Goal: Check status: Check status

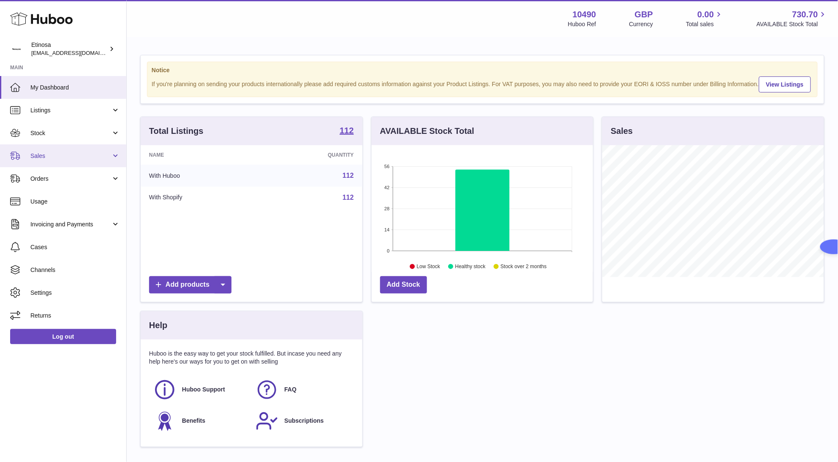
click at [49, 152] on span "Sales" at bounding box center [70, 156] width 81 height 8
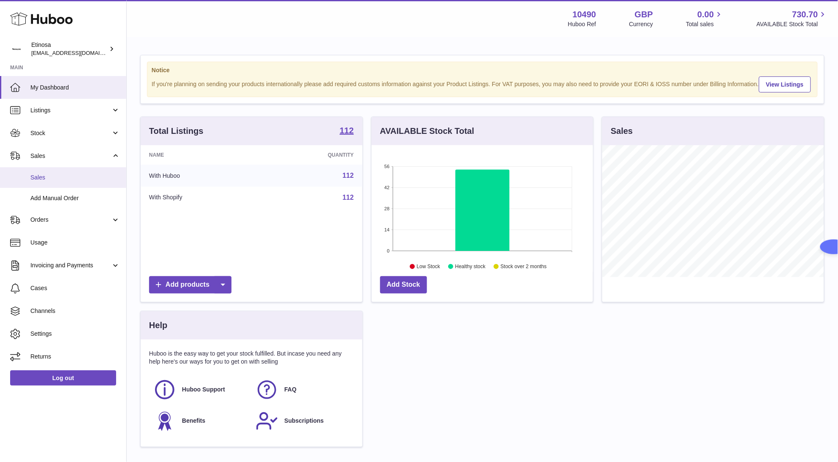
click at [45, 183] on link "Sales" at bounding box center [63, 177] width 126 height 21
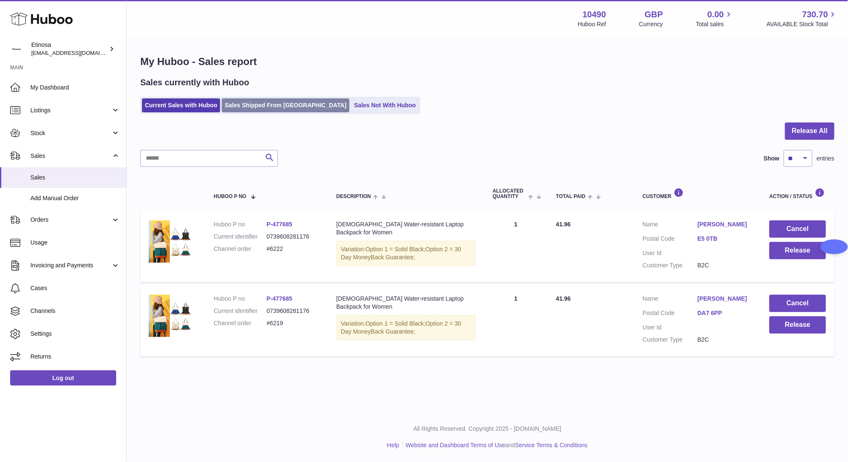
click at [240, 105] on link "Sales Shipped From [GEOGRAPHIC_DATA]" at bounding box center [286, 105] width 128 height 14
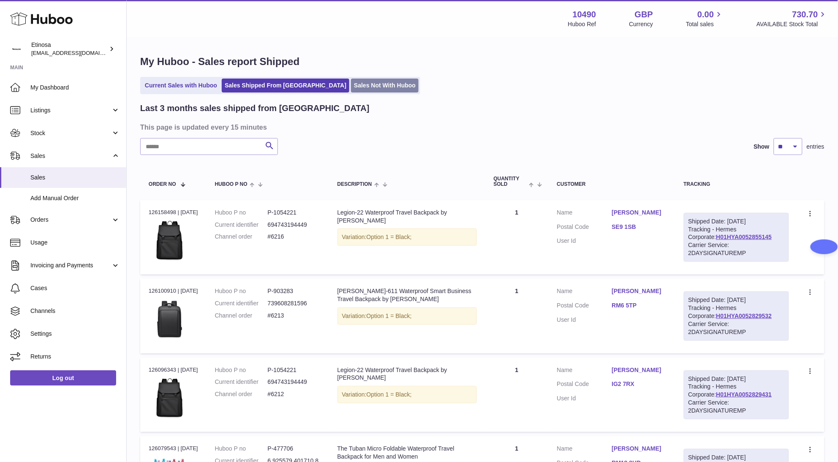
click at [351, 79] on link "Sales Not With Huboo" at bounding box center [385, 86] width 68 height 14
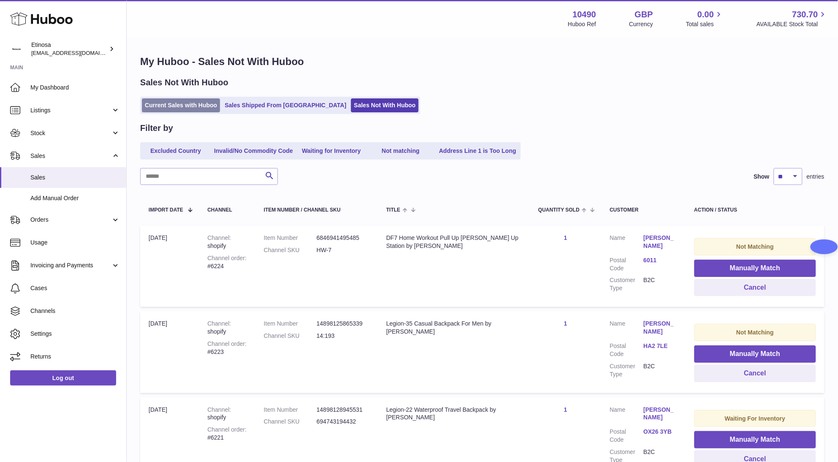
click at [191, 104] on link "Current Sales with Huboo" at bounding box center [181, 105] width 78 height 14
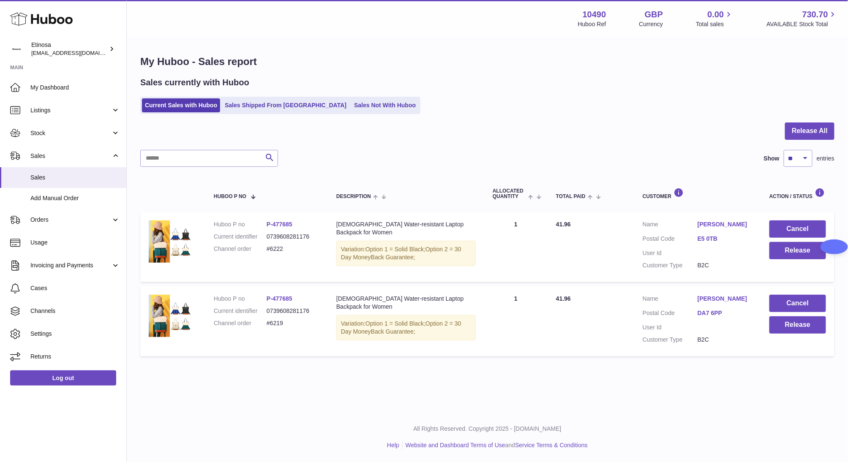
drag, startPoint x: 288, startPoint y: 250, endPoint x: 262, endPoint y: 249, distance: 26.6
click at [262, 249] on dl "Huboo P no P-477685 Current identifier 0739608281176 Channel order #6222" at bounding box center [267, 239] width 106 height 37
copy dl "#6222"
drag, startPoint x: 295, startPoint y: 323, endPoint x: 265, endPoint y: 323, distance: 29.6
click at [265, 323] on dl "Huboo P no P-477685 Current identifier 0739608281176 Channel order #6219" at bounding box center [267, 313] width 106 height 37
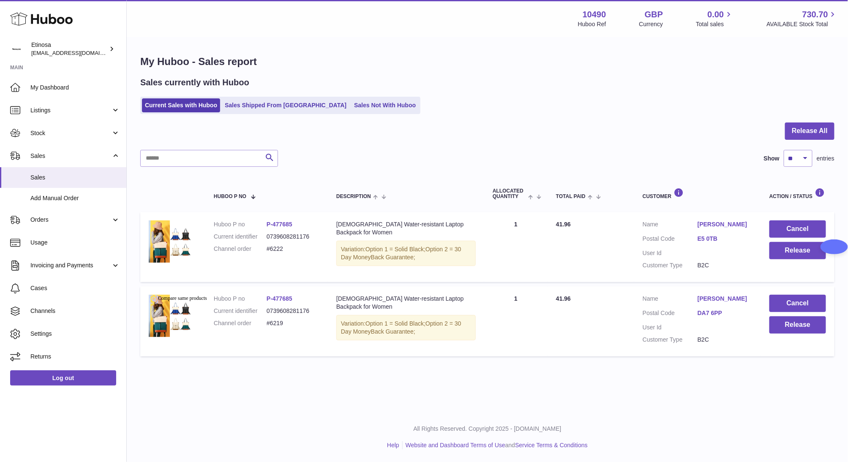
copy dl "#6219"
click at [800, 329] on button "Release" at bounding box center [798, 325] width 57 height 17
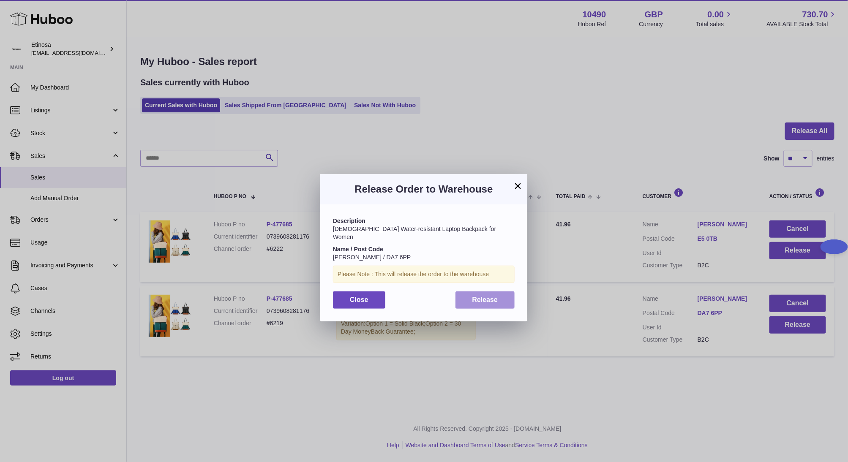
click at [490, 296] on span "Release" at bounding box center [485, 299] width 26 height 7
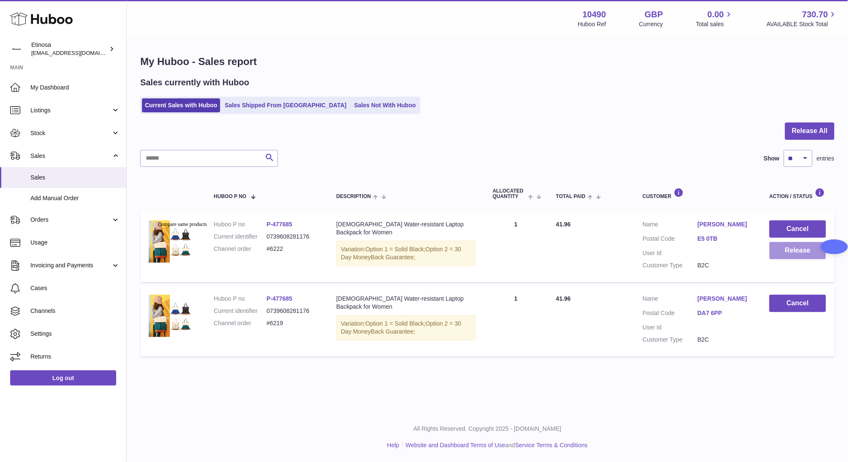
click at [788, 252] on button "Release" at bounding box center [798, 250] width 57 height 17
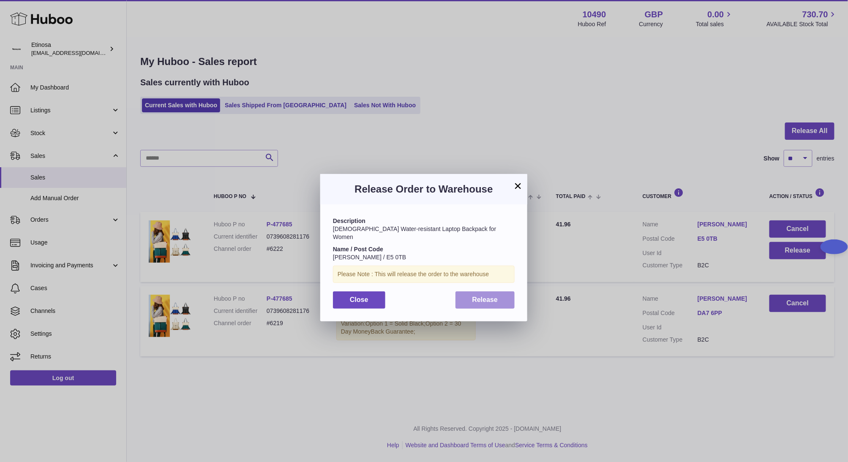
click at [480, 296] on span "Release" at bounding box center [485, 299] width 26 height 7
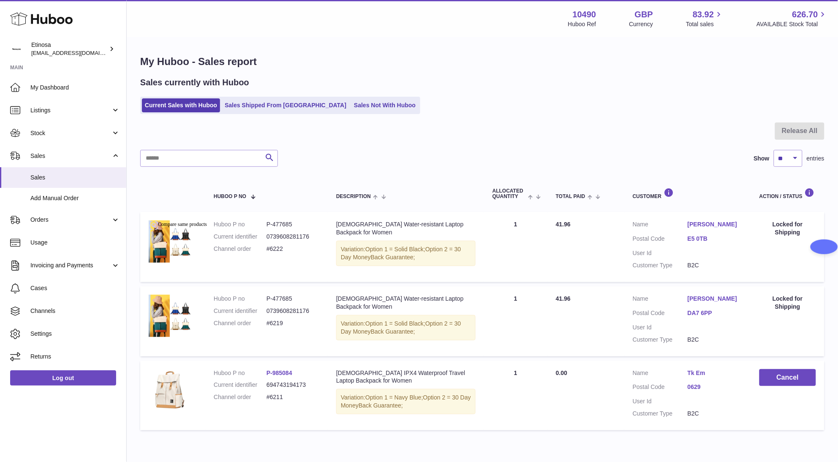
click at [497, 92] on div "Sales currently with Huboo Current Sales with Huboo Sales Shipped From Huboo Sa…" at bounding box center [482, 95] width 685 height 37
click at [559, 437] on div "My Huboo - Sales report Sales currently with Huboo Current Sales with Huboo Sal…" at bounding box center [483, 245] width 712 height 414
drag, startPoint x: 570, startPoint y: 35, endPoint x: 574, endPoint y: 34, distance: 4.7
click at [570, 35] on div "Menu Huboo 10490 Huboo Ref GBP Currency 83.92 Total sales 626.70 AVAILABLE Stoc…" at bounding box center [483, 18] width 712 height 37
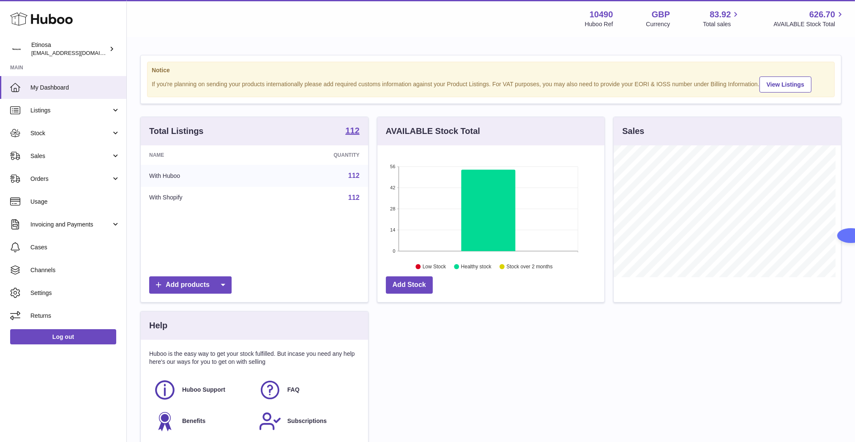
scroll to position [132, 227]
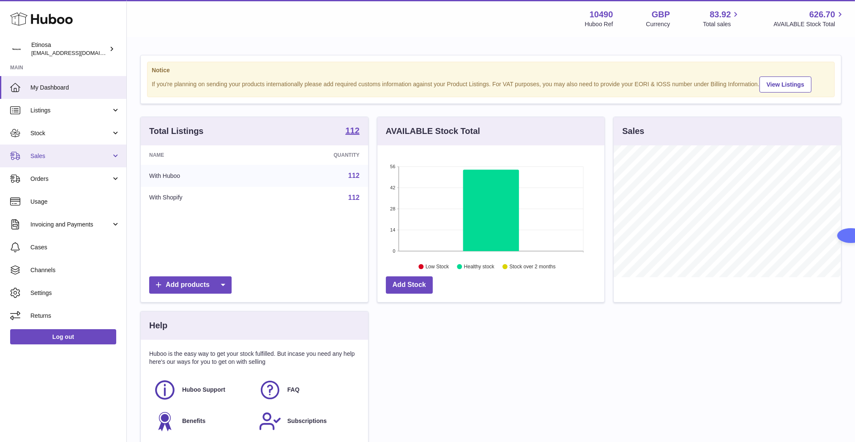
drag, startPoint x: 45, startPoint y: 153, endPoint x: 78, endPoint y: 164, distance: 34.6
click at [45, 153] on span "Sales" at bounding box center [70, 156] width 81 height 8
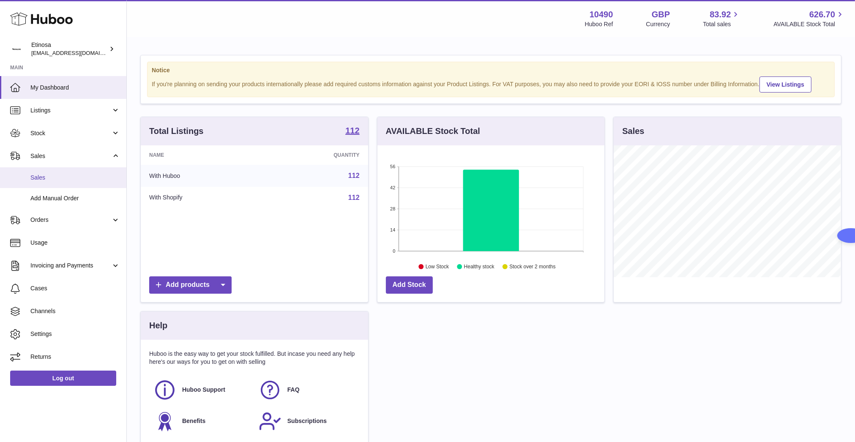
click at [60, 183] on link "Sales" at bounding box center [63, 177] width 126 height 21
